Goal: Information Seeking & Learning: Find specific fact

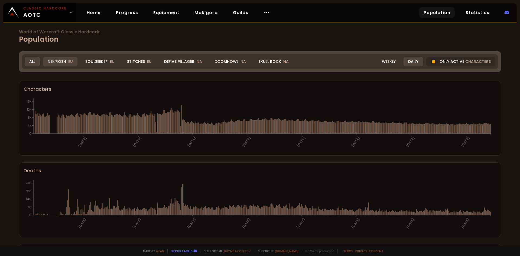
click at [51, 59] on div "Nek'Rosh EU" at bounding box center [60, 61] width 34 height 9
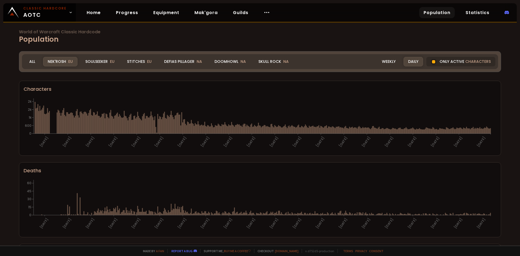
click at [93, 56] on div "Realm Nek'Rosh All Nek'Rosh EU Soulseeker EU Stitches EU Defias Pillager NA Doo…" at bounding box center [260, 61] width 476 height 15
click at [99, 60] on div "Soulseeker EU" at bounding box center [100, 61] width 38 height 9
